Goal: Task Accomplishment & Management: Complete application form

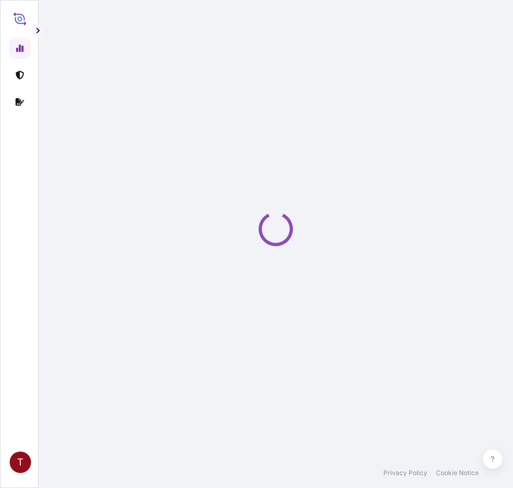
select select "2025"
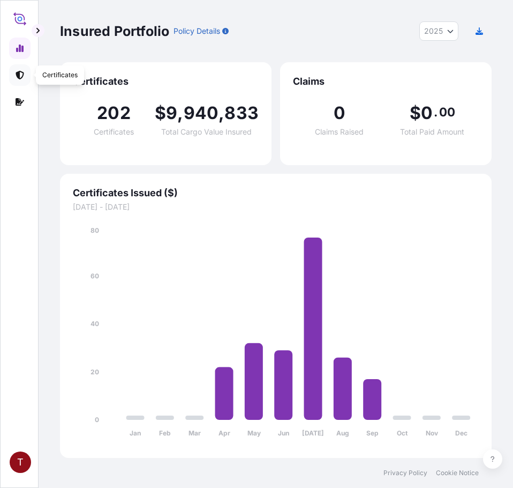
click at [24, 73] on icon at bounding box center [20, 75] width 8 height 9
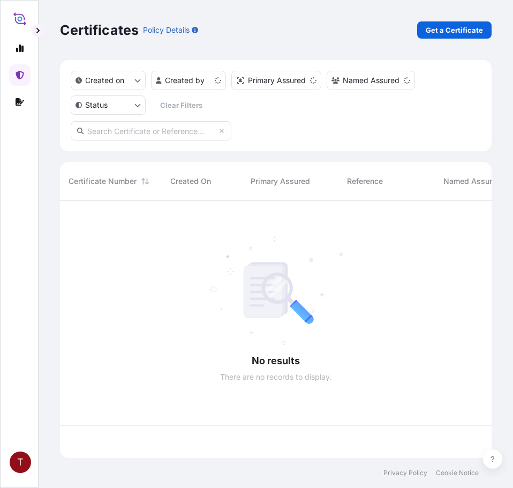
scroll to position [255, 424]
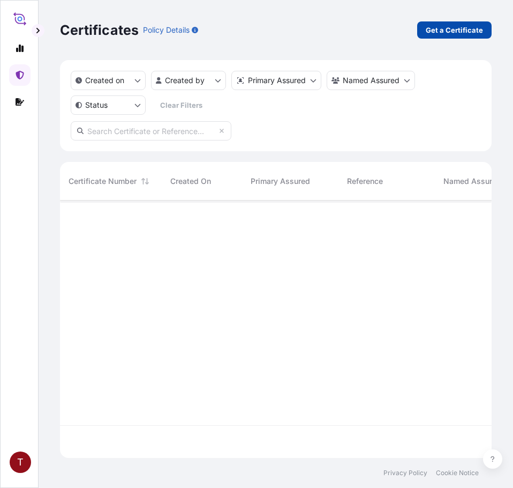
click at [445, 35] on p "Get a Certificate" at bounding box center [454, 30] width 57 height 11
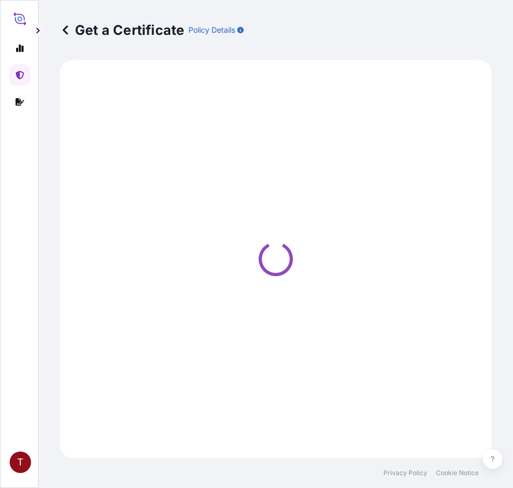
select select "Ocean Vessel"
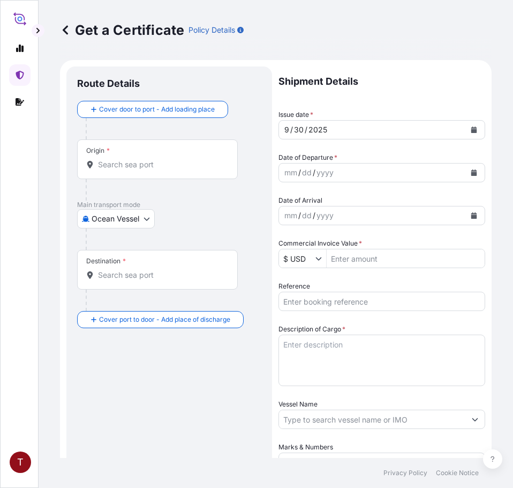
click at [127, 165] on input "Origin *" at bounding box center [161, 164] width 126 height 11
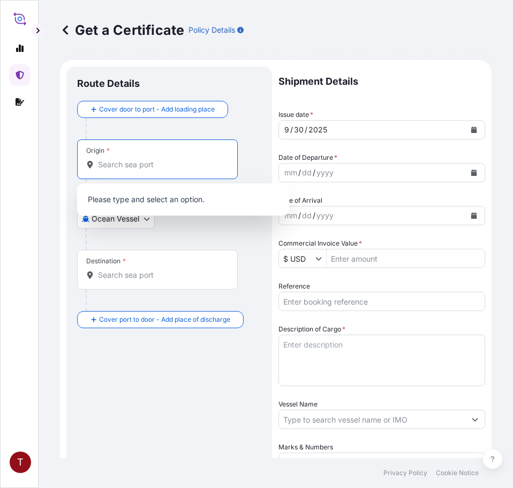
paste input "[GEOGRAPHIC_DATA]"
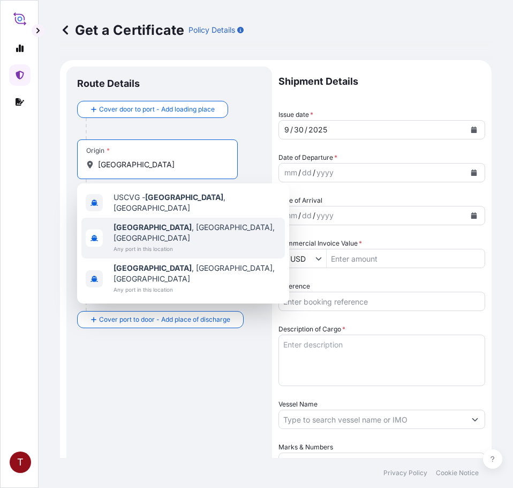
click at [152, 222] on span "[GEOGRAPHIC_DATA] , [GEOGRAPHIC_DATA], [GEOGRAPHIC_DATA]" at bounding box center [197, 232] width 167 height 21
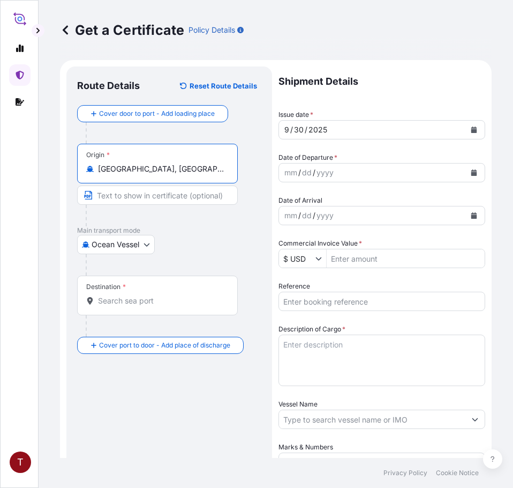
type input "[GEOGRAPHIC_DATA], [GEOGRAPHIC_DATA], [GEOGRAPHIC_DATA]"
click at [145, 298] on input "Destination *" at bounding box center [161, 300] width 126 height 11
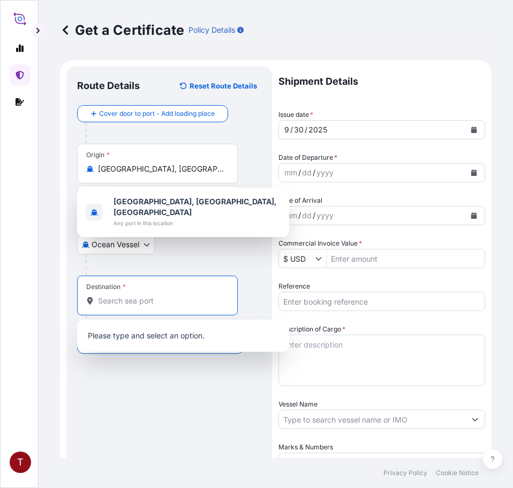
paste input "[GEOGRAPHIC_DATA]"
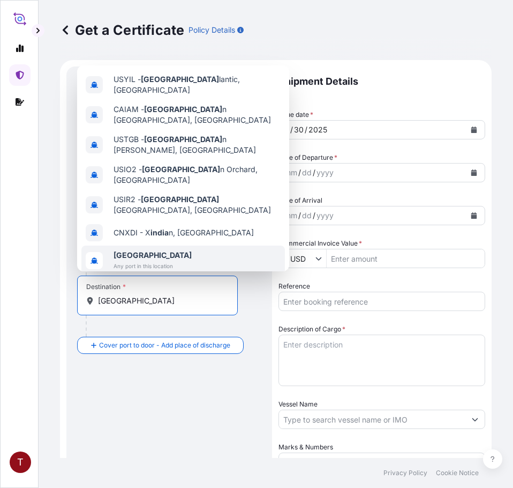
click at [133, 250] on span "[GEOGRAPHIC_DATA]" at bounding box center [153, 255] width 78 height 11
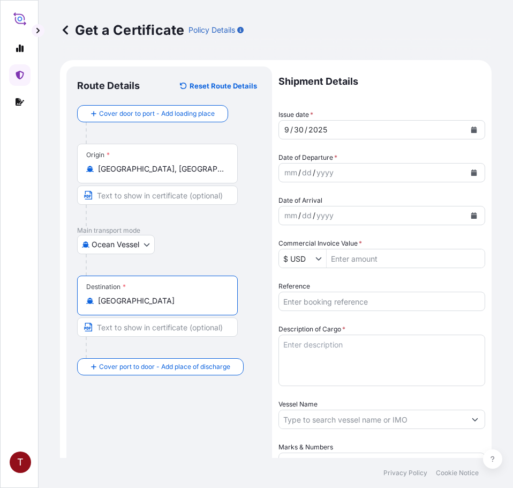
type input "[GEOGRAPHIC_DATA]"
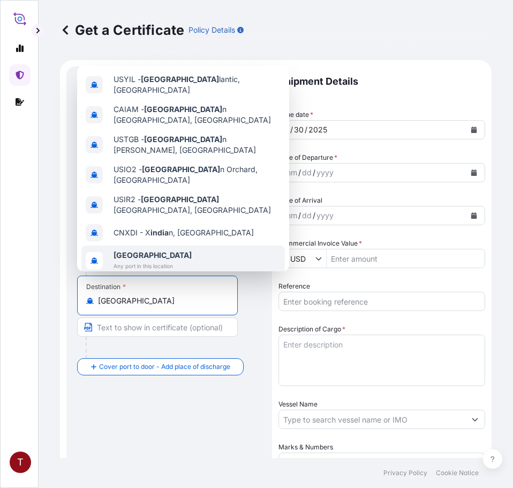
click at [132, 250] on span "[GEOGRAPHIC_DATA]" at bounding box center [153, 255] width 78 height 11
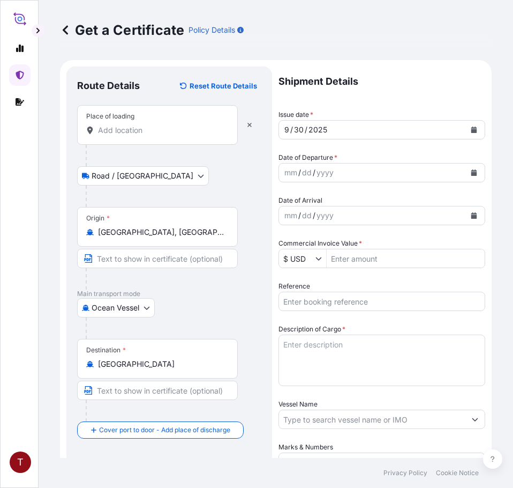
click at [124, 129] on input "Place of loading" at bounding box center [161, 130] width 126 height 11
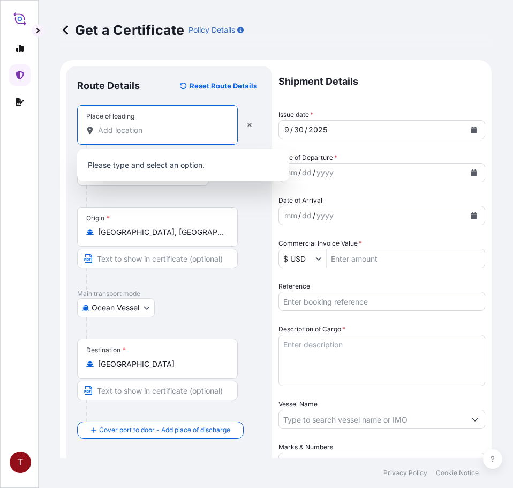
paste input "[US_STATE], [GEOGRAPHIC_DATA]"
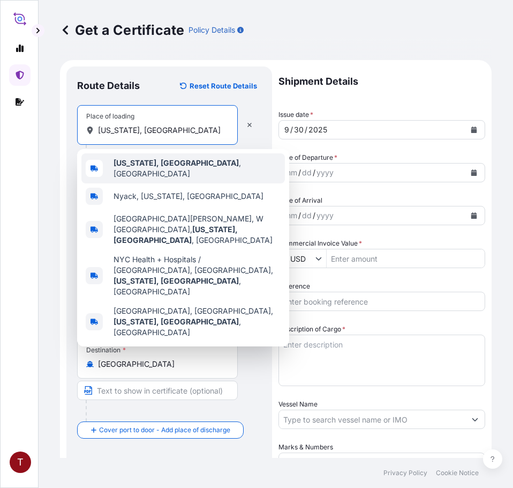
click at [124, 163] on b "[US_STATE], [GEOGRAPHIC_DATA]" at bounding box center [176, 162] width 125 height 9
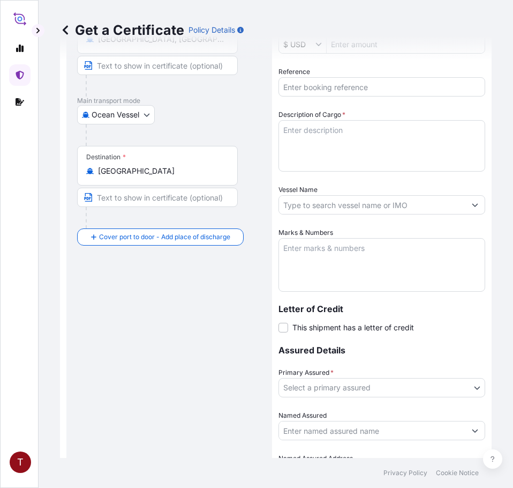
scroll to position [289, 0]
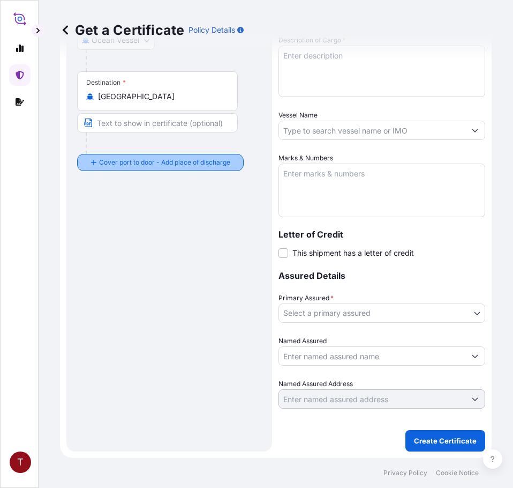
type input "[US_STATE], [GEOGRAPHIC_DATA], [GEOGRAPHIC_DATA]"
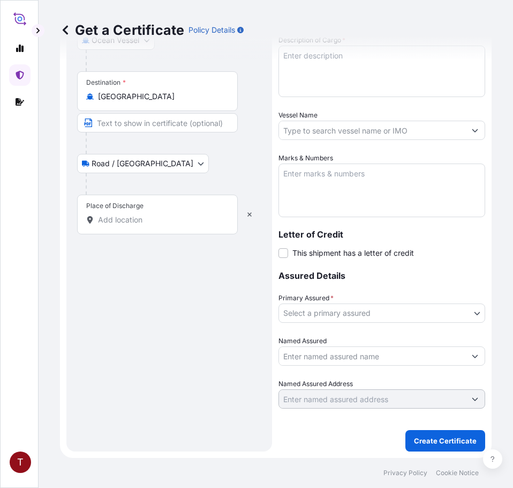
click at [137, 226] on div "Place of Discharge" at bounding box center [157, 214] width 161 height 40
click at [137, 225] on input "Place of Discharge" at bounding box center [161, 219] width 126 height 11
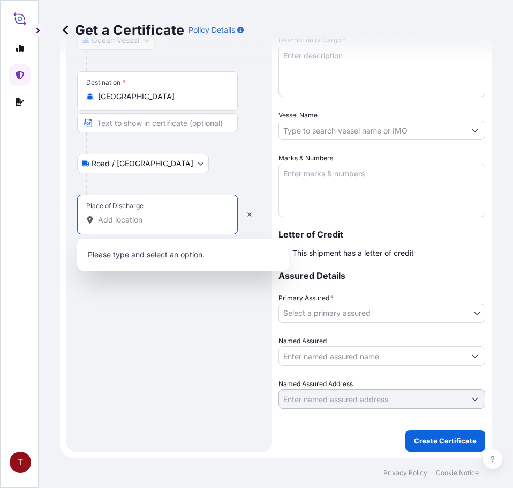
paste input "NHAVA SHEVA, [GEOGRAPHIC_DATA]"
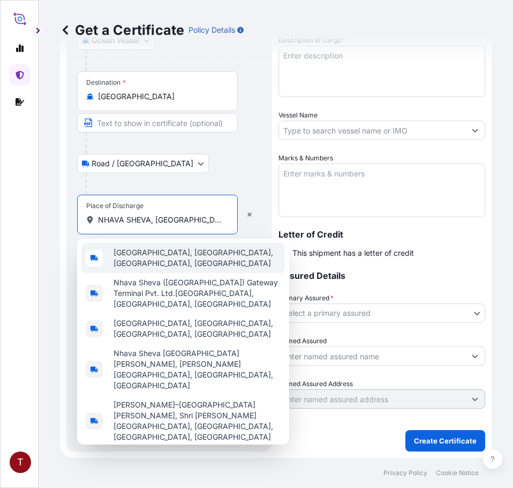
click at [151, 268] on span "[GEOGRAPHIC_DATA], [GEOGRAPHIC_DATA], [GEOGRAPHIC_DATA], [GEOGRAPHIC_DATA]" at bounding box center [197, 257] width 167 height 21
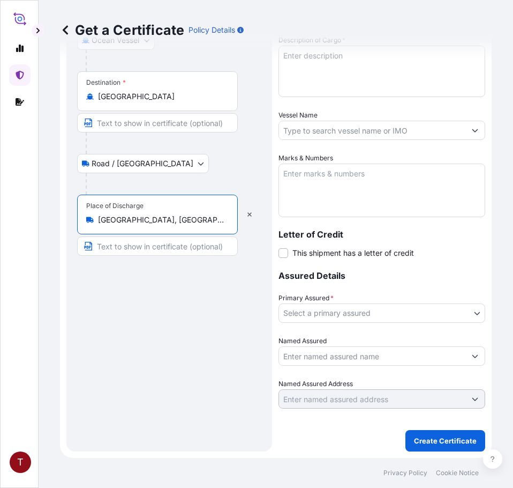
type input "[GEOGRAPHIC_DATA], [GEOGRAPHIC_DATA], [GEOGRAPHIC_DATA], [GEOGRAPHIC_DATA]"
click at [154, 239] on input "Text to appear on certificate" at bounding box center [157, 245] width 161 height 19
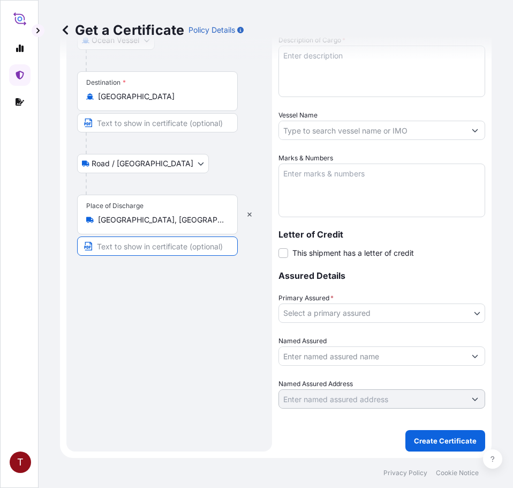
paste input "NHAVA SHEVA, [GEOGRAPHIC_DATA]"
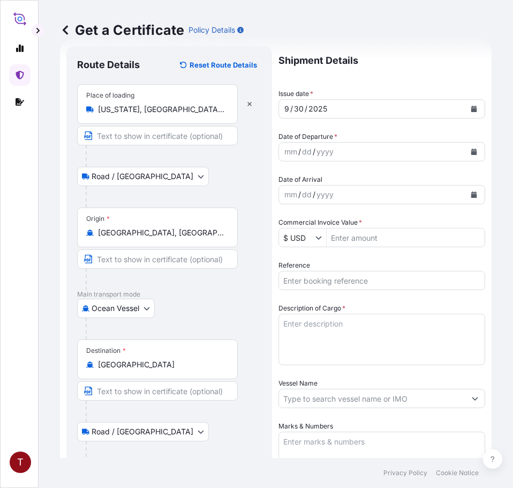
scroll to position [0, 0]
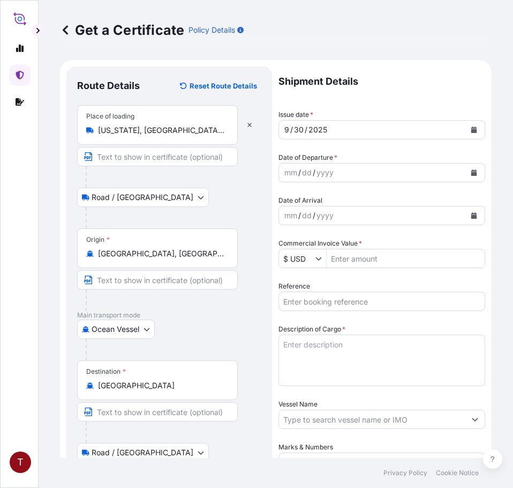
type input "NHAVA SHEVA, [GEOGRAPHIC_DATA]"
click at [471, 171] on icon "Calendar" at bounding box center [474, 172] width 6 height 6
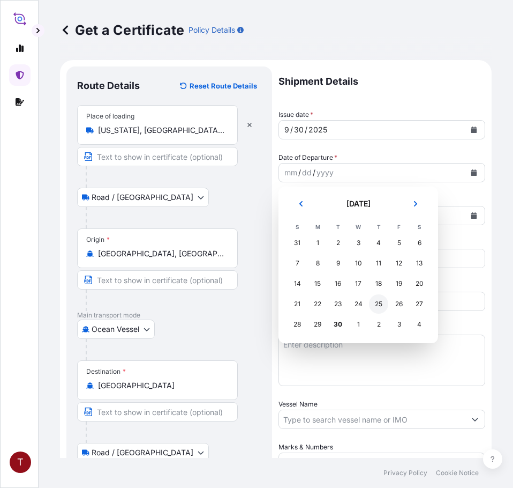
click at [375, 304] on div "25" at bounding box center [378, 303] width 19 height 19
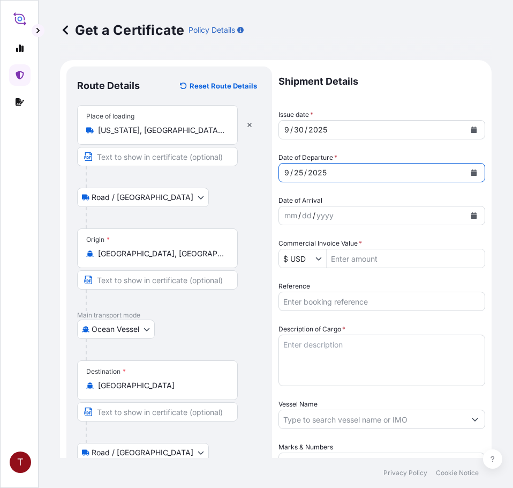
click at [466, 220] on button "Calendar" at bounding box center [474, 215] width 17 height 17
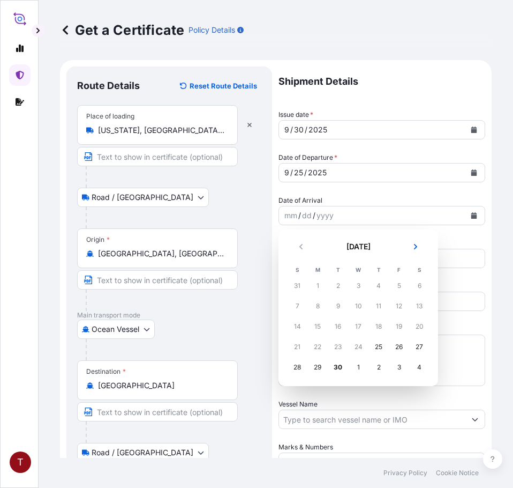
click at [416, 249] on icon "Next" at bounding box center [416, 246] width 6 height 6
click at [376, 309] on div "9" at bounding box center [378, 305] width 19 height 19
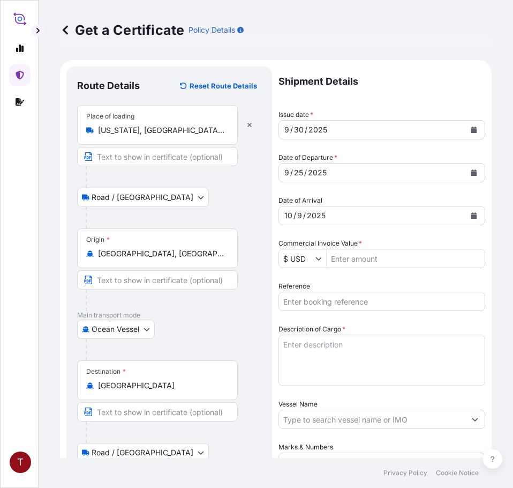
click at [355, 258] on input "Commercial Invoice Value *" at bounding box center [406, 258] width 158 height 19
paste input "48,770.75"
type input "48,770.75"
click at [337, 295] on input "Reference" at bounding box center [382, 300] width 207 height 19
paste input "10420872037"
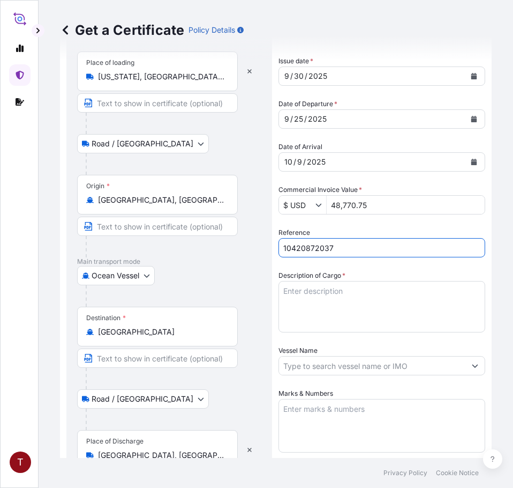
scroll to position [214, 0]
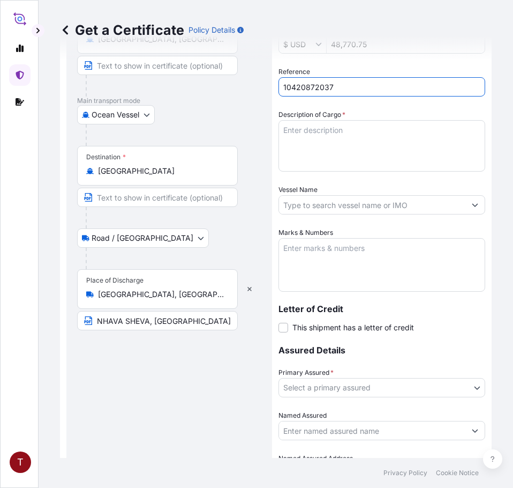
type input "10420872037"
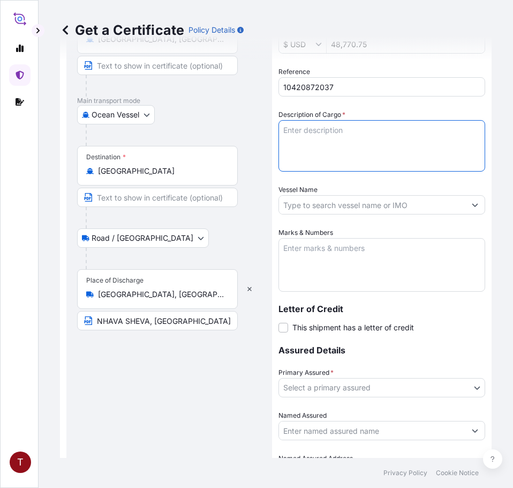
click at [312, 138] on textarea "Description of Cargo *" at bounding box center [382, 145] width 207 height 51
click at [329, 125] on textarea "Description of Cargo *" at bounding box center [382, 145] width 207 height 51
paste textarea "DRUMS LOADED INTO 1 20' CONTAINER(S) CALFAX 10L-45"
type textarea "48 DRUMS LOADED INTO 1 20' CONTAINER(S) CALFAX 10L-45"
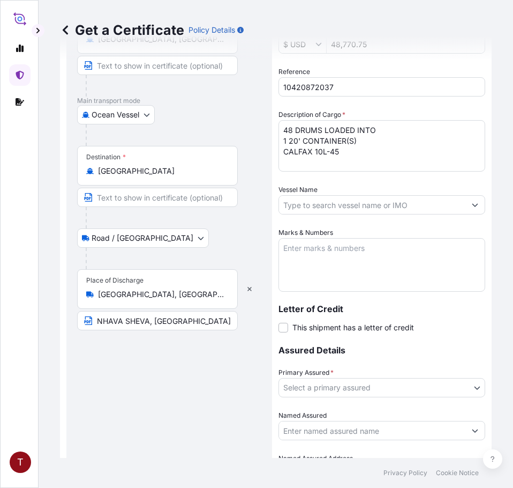
click at [335, 207] on input "Vessel Name" at bounding box center [372, 204] width 186 height 19
paste input "ONE MAXIM 075W"
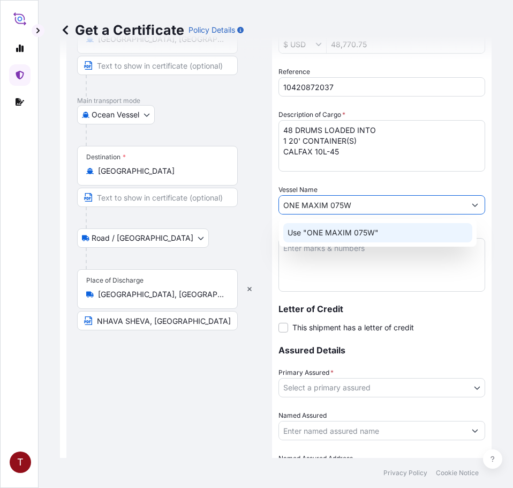
click at [334, 227] on div "Use "ONE MAXIM 075W"" at bounding box center [377, 232] width 189 height 19
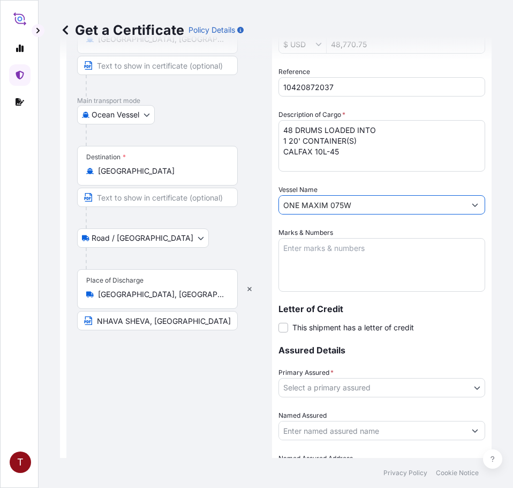
type input "ONE MAXIM 075W"
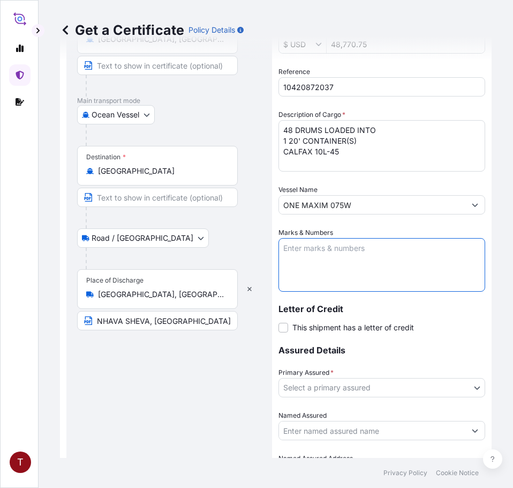
click at [330, 254] on textarea "Marks & Numbers" at bounding box center [382, 265] width 207 height 54
click at [321, 252] on textarea "Marks & Numbers" at bounding box center [382, 265] width 207 height 54
paste textarea "BSIU3095476 C 683835"
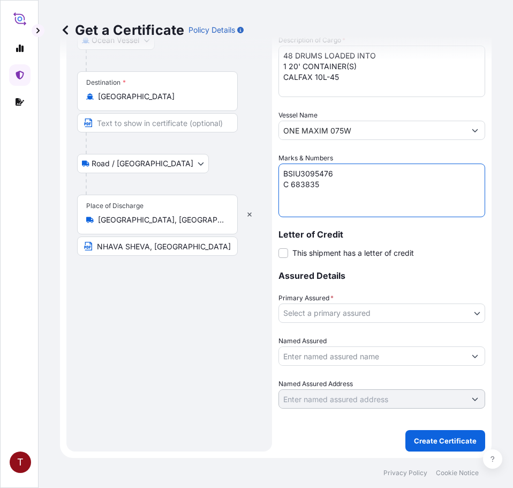
type textarea "BSIU3095476 C 683835"
click at [343, 312] on body "T Get a Certificate Policy Details Route Details Reset Route Details Place of l…" at bounding box center [256, 244] width 513 height 488
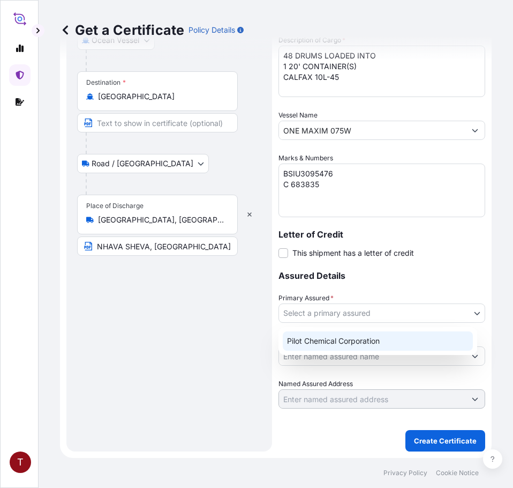
click at [346, 339] on div "Pilot Chemical Corporation" at bounding box center [378, 340] width 190 height 19
select select "31545"
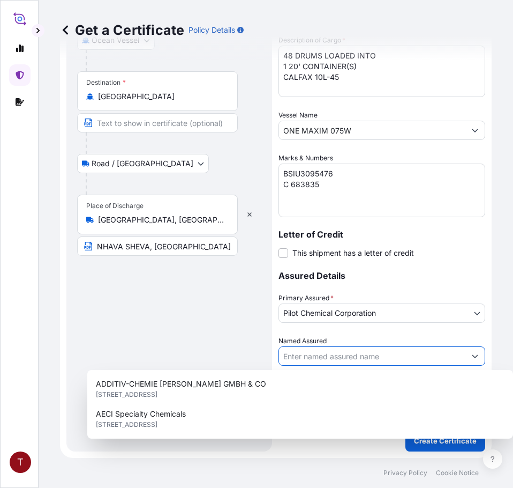
click at [334, 358] on input "Named Assured" at bounding box center [372, 355] width 186 height 19
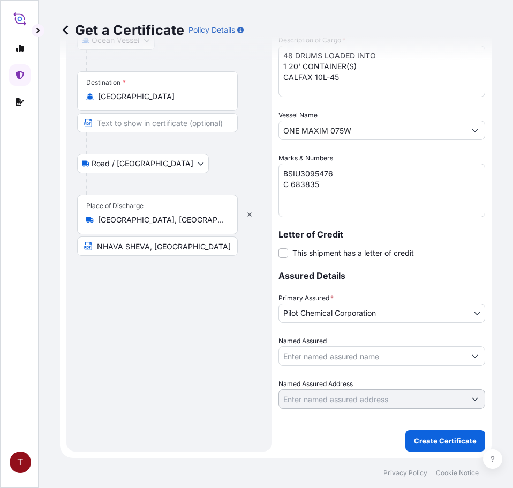
click at [350, 357] on input "Named Assured" at bounding box center [372, 355] width 186 height 19
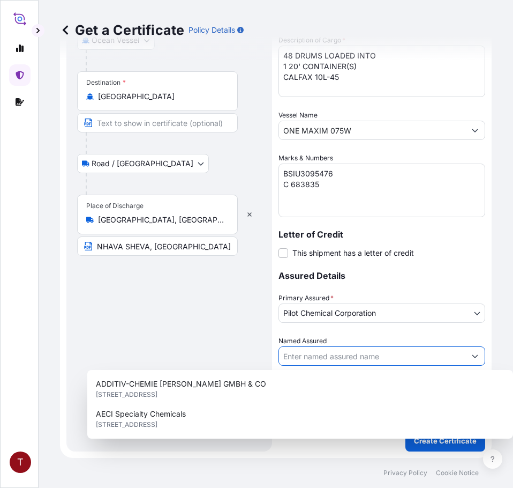
paste input "ARTEK EXPORTS LLP [STREET_ADDRESS] IEC:3706001071 GST:27AAUFA5339A1ZG PAN:AAUFA…"
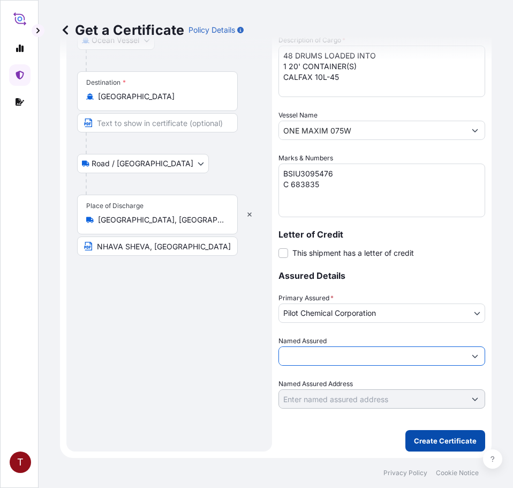
type input "ARTEK EXPORTS LLP [STREET_ADDRESS] IEC:3706001071 GST:27AAUFA5339A1ZG PAN:AAUFA…"
click at [443, 436] on p "Create Certificate" at bounding box center [445, 440] width 63 height 11
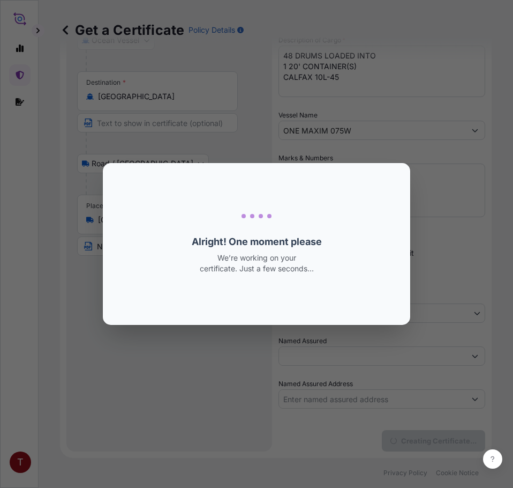
scroll to position [0, 0]
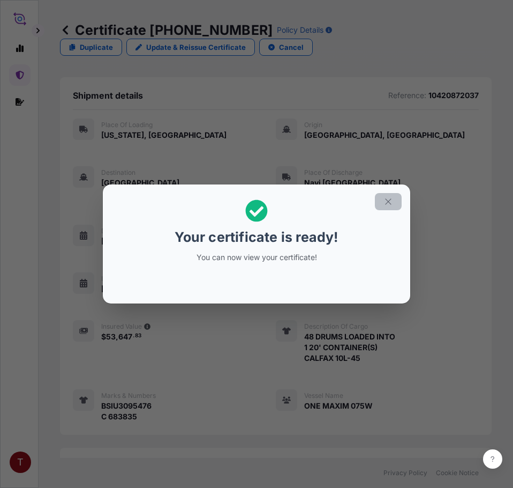
click at [388, 203] on icon "button" at bounding box center [389, 202] width 10 height 10
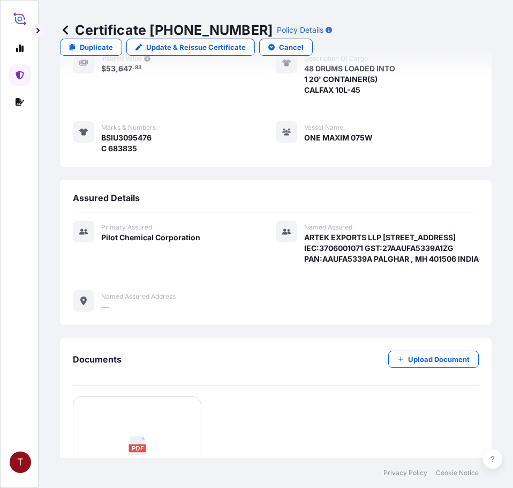
scroll to position [425, 0]
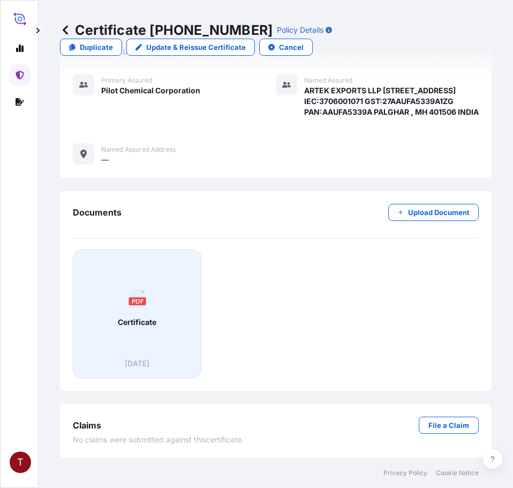
click at [167, 305] on div "PDF Certificate" at bounding box center [137, 308] width 110 height 100
